Goal: Information Seeking & Learning: Learn about a topic

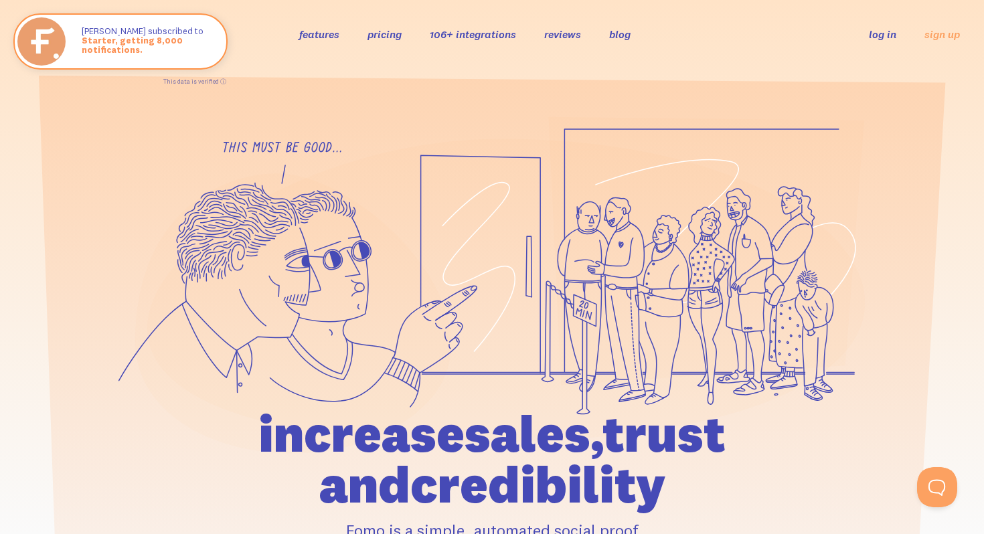
click at [336, 38] on link "features" at bounding box center [319, 33] width 40 height 13
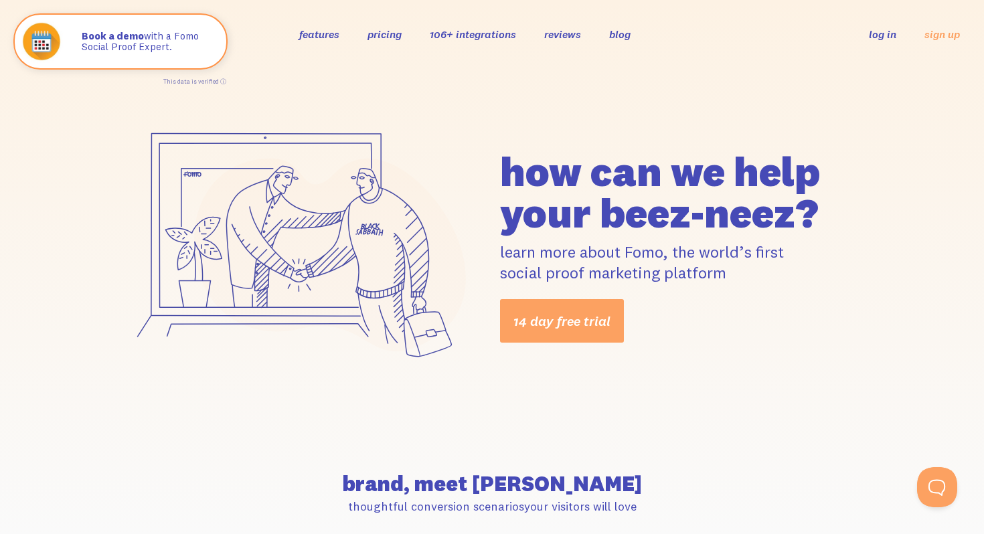
click at [457, 31] on link "106+ integrations" at bounding box center [473, 33] width 86 height 13
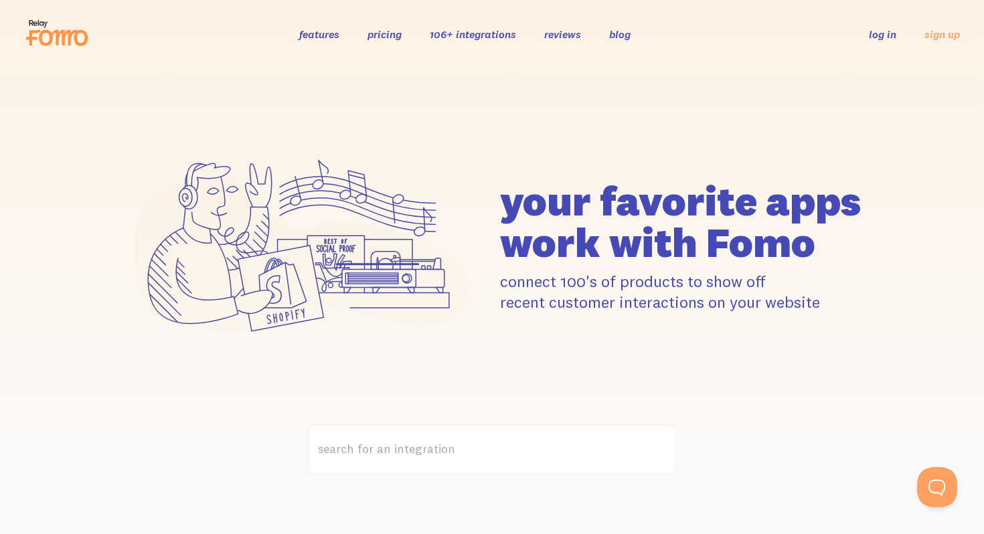
click at [459, 35] on link "106+ integrations" at bounding box center [473, 33] width 86 height 13
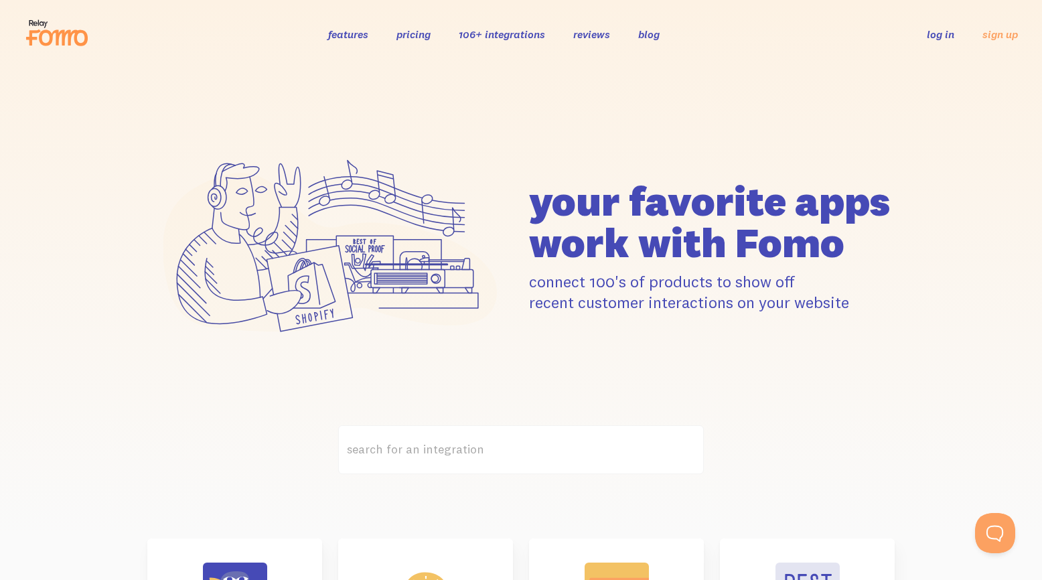
click at [591, 36] on link "reviews" at bounding box center [591, 33] width 37 height 13
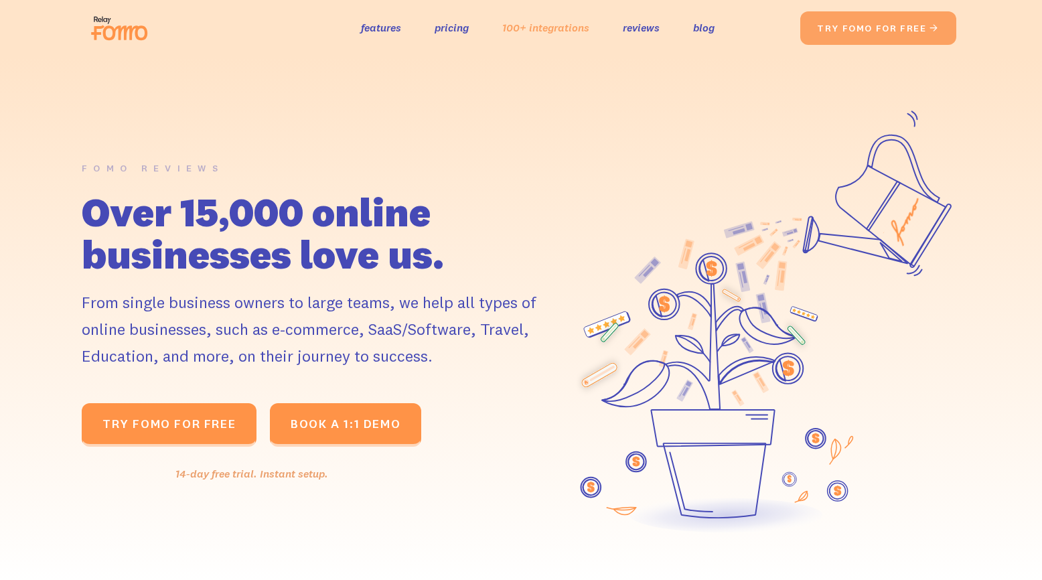
click at [515, 23] on link "100+ integrations" at bounding box center [545, 27] width 87 height 19
